Goal: Task Accomplishment & Management: Complete application form

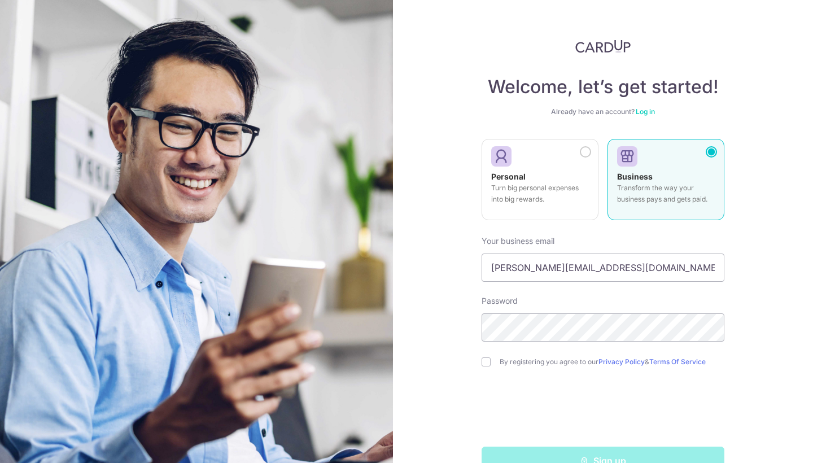
type input "[PERSON_NAME][EMAIL_ADDRESS][DOMAIN_NAME]"
click at [481, 360] on input "checkbox" at bounding box center [485, 361] width 9 height 9
checkbox input "true"
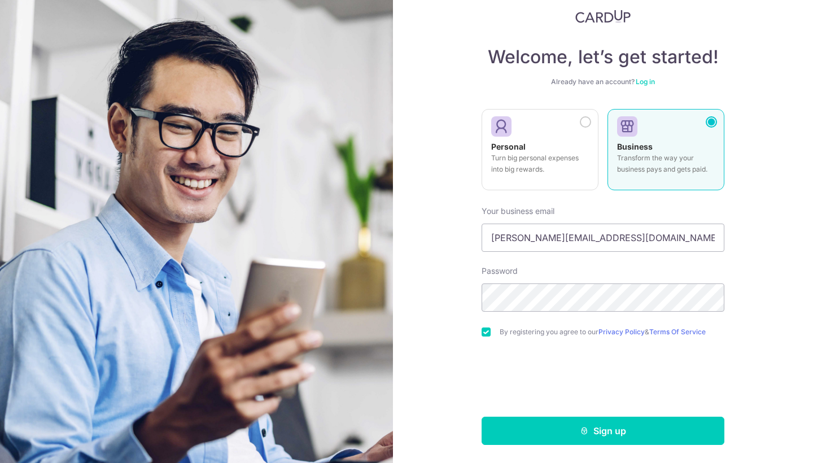
scroll to position [30, 0]
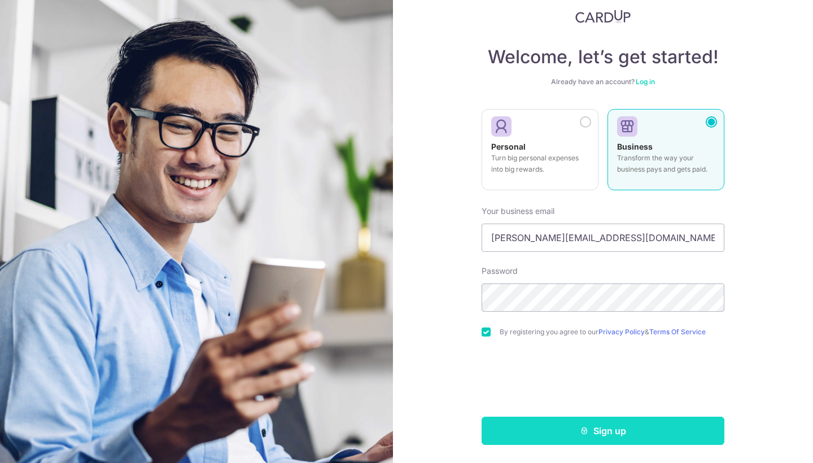
click at [599, 431] on button "Sign up" at bounding box center [602, 431] width 243 height 28
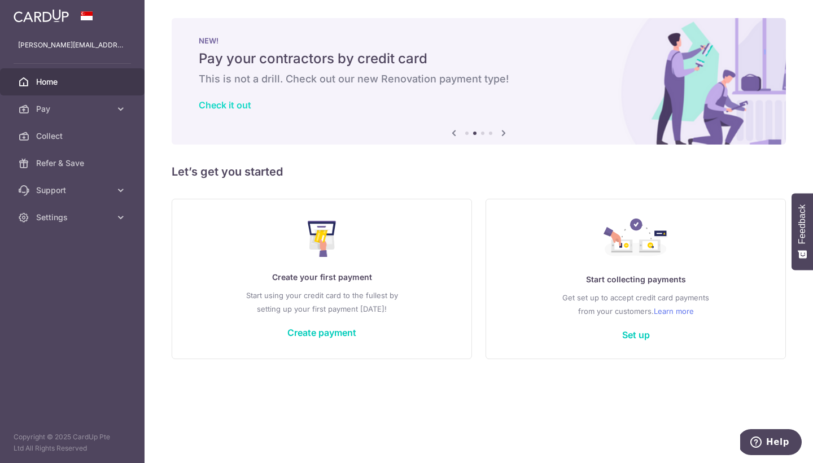
click at [230, 107] on link "Check it out" at bounding box center [225, 104] width 52 height 11
click at [327, 331] on link "Create payment" at bounding box center [321, 332] width 69 height 11
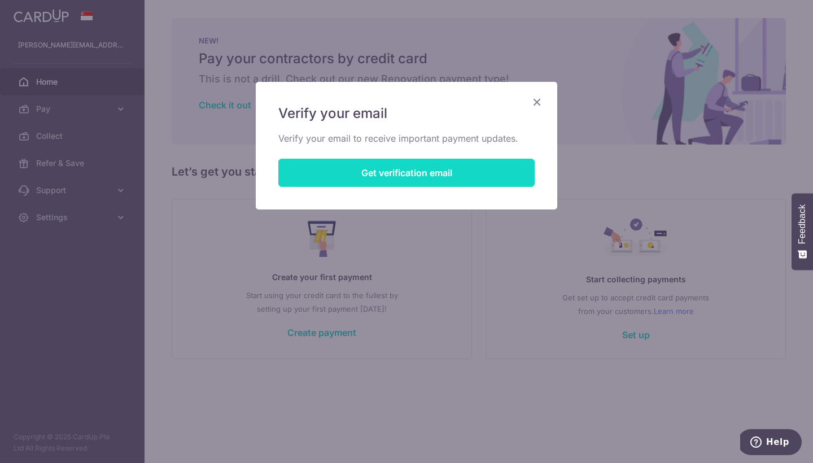
click at [437, 170] on button "Get verification email" at bounding box center [406, 173] width 256 height 28
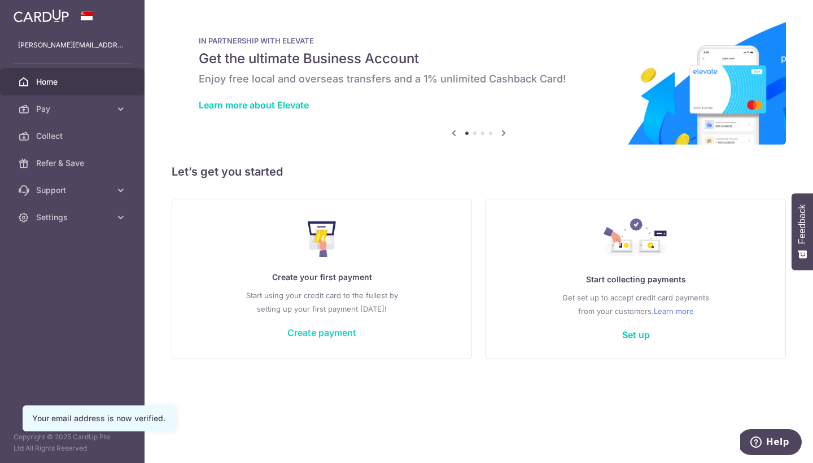
click at [343, 329] on link "Create payment" at bounding box center [321, 332] width 69 height 11
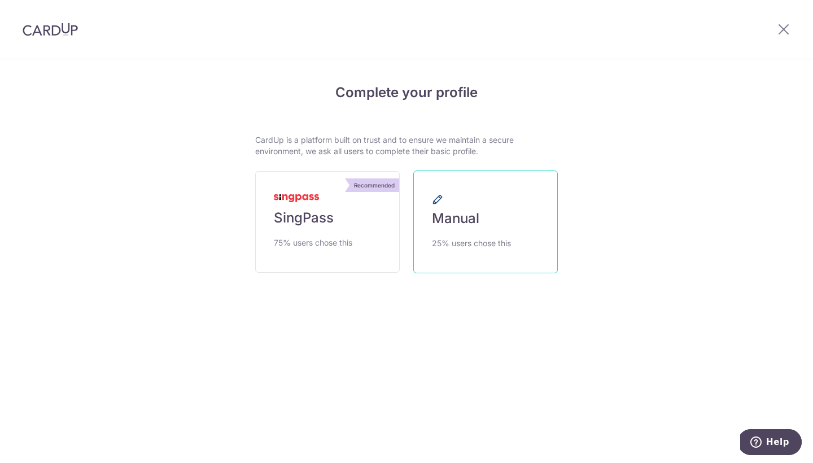
click at [460, 209] on link "Manual 25% users chose this" at bounding box center [485, 221] width 144 height 103
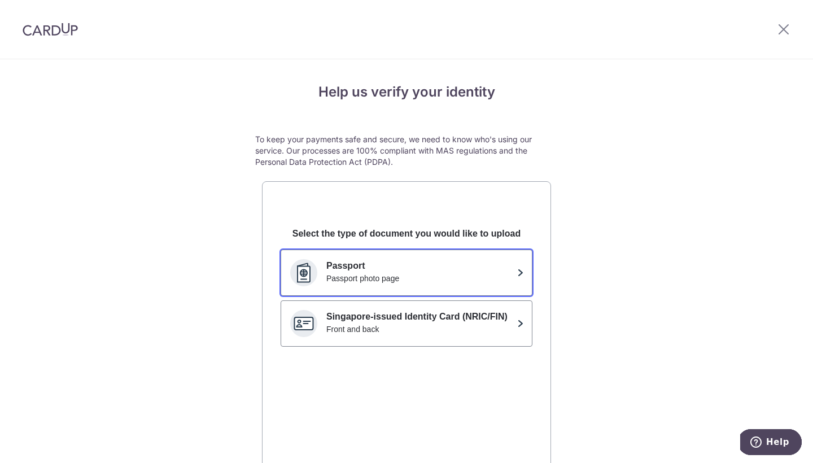
click at [417, 256] on button "Passport Passport photo page" at bounding box center [407, 272] width 252 height 46
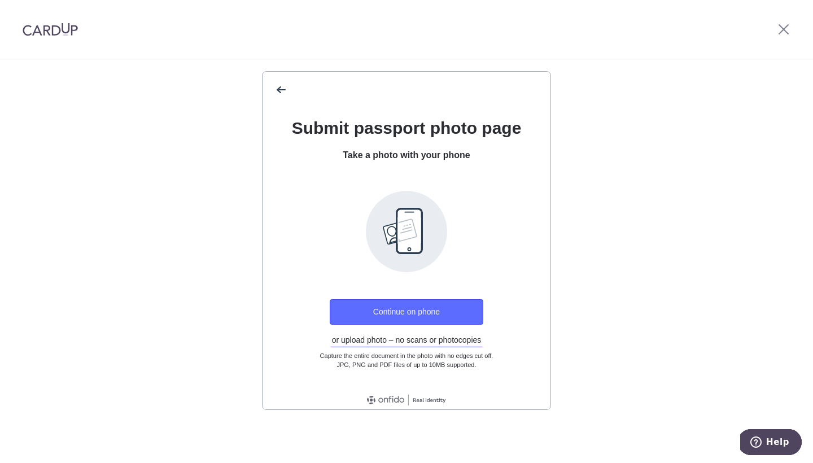
scroll to position [110, 0]
click at [402, 307] on button "Continue on phone" at bounding box center [407, 311] width 154 height 25
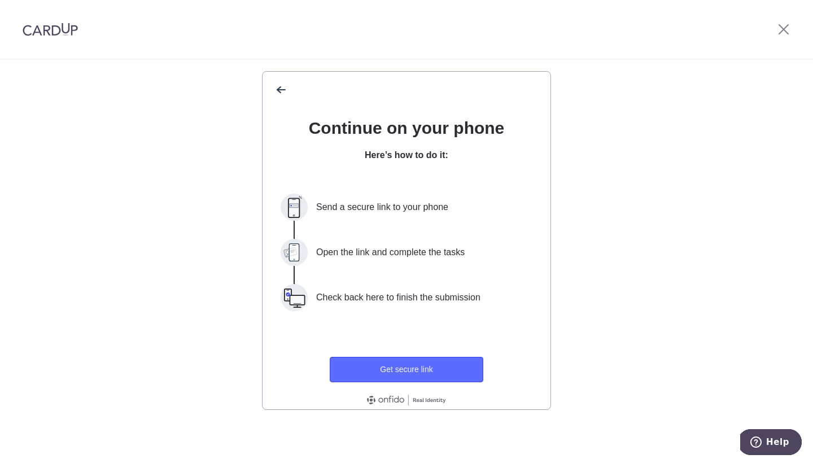
click at [395, 362] on button "Get secure link" at bounding box center [407, 369] width 154 height 25
